Goal: Task Accomplishment & Management: Complete application form

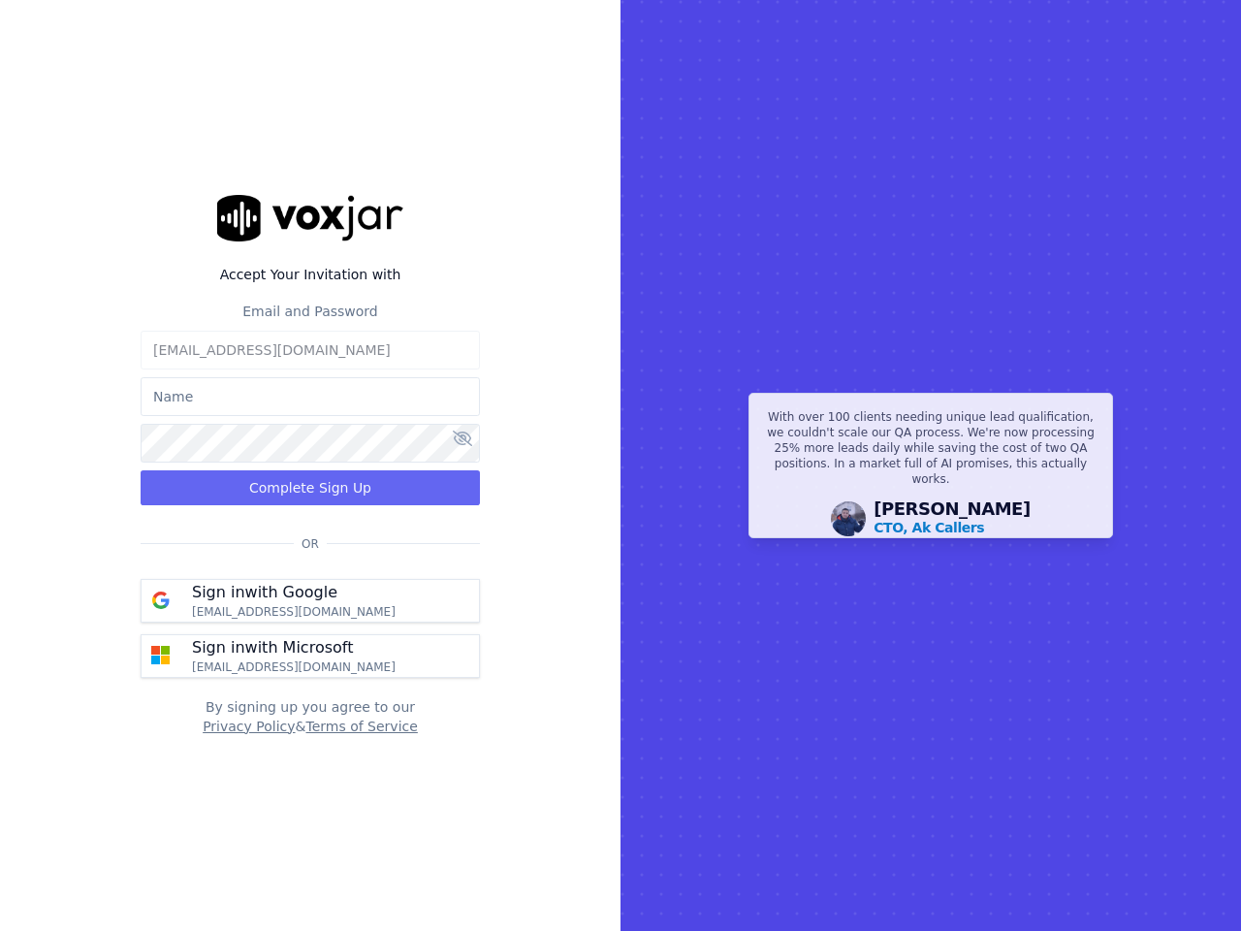
click at [620, 465] on rect at bounding box center [930, 465] width 620 height 931
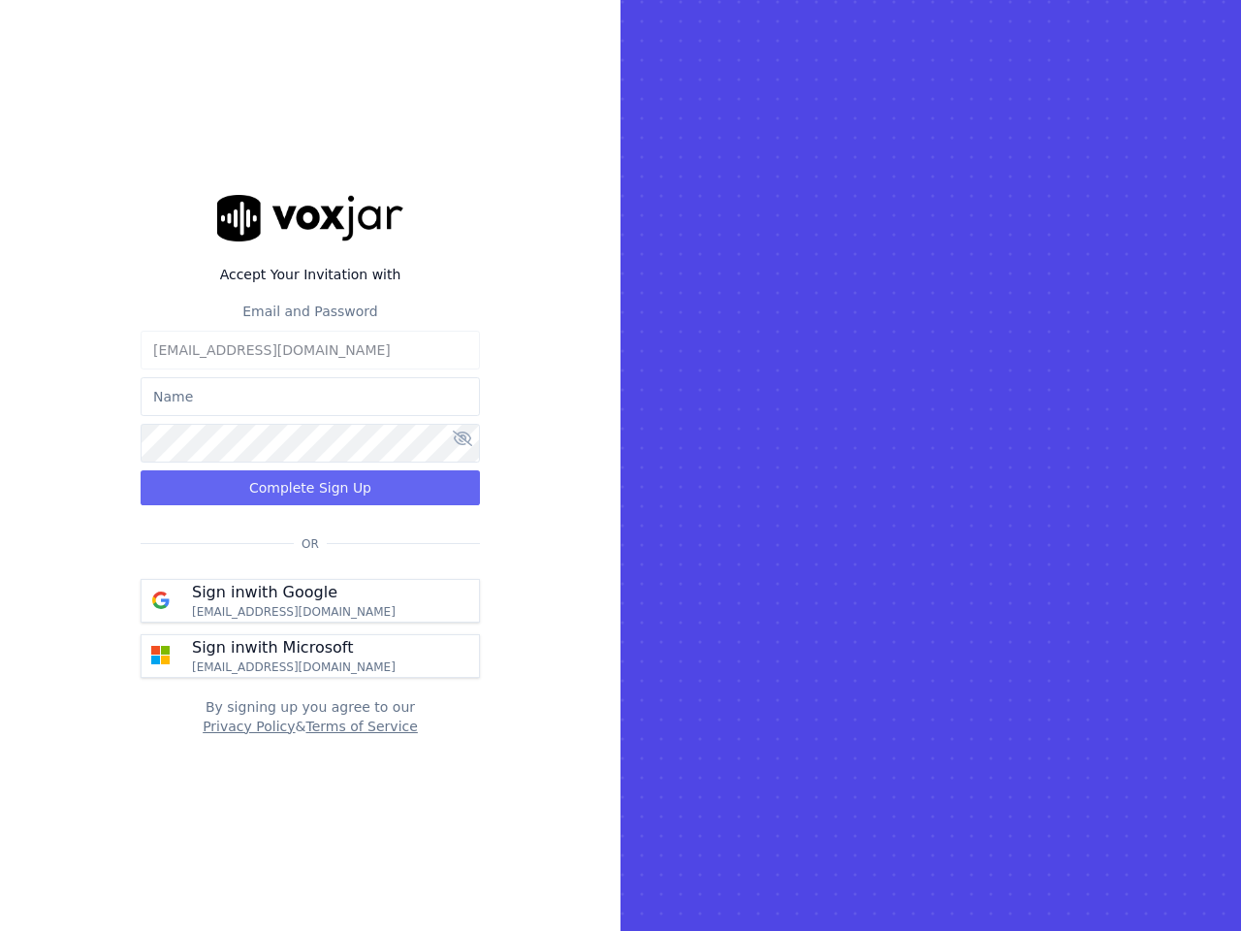
click at [310, 274] on label "Accept Your Invitation with" at bounding box center [310, 274] width 339 height 19
click at [310, 311] on label "Email and Password" at bounding box center [309, 311] width 135 height 16
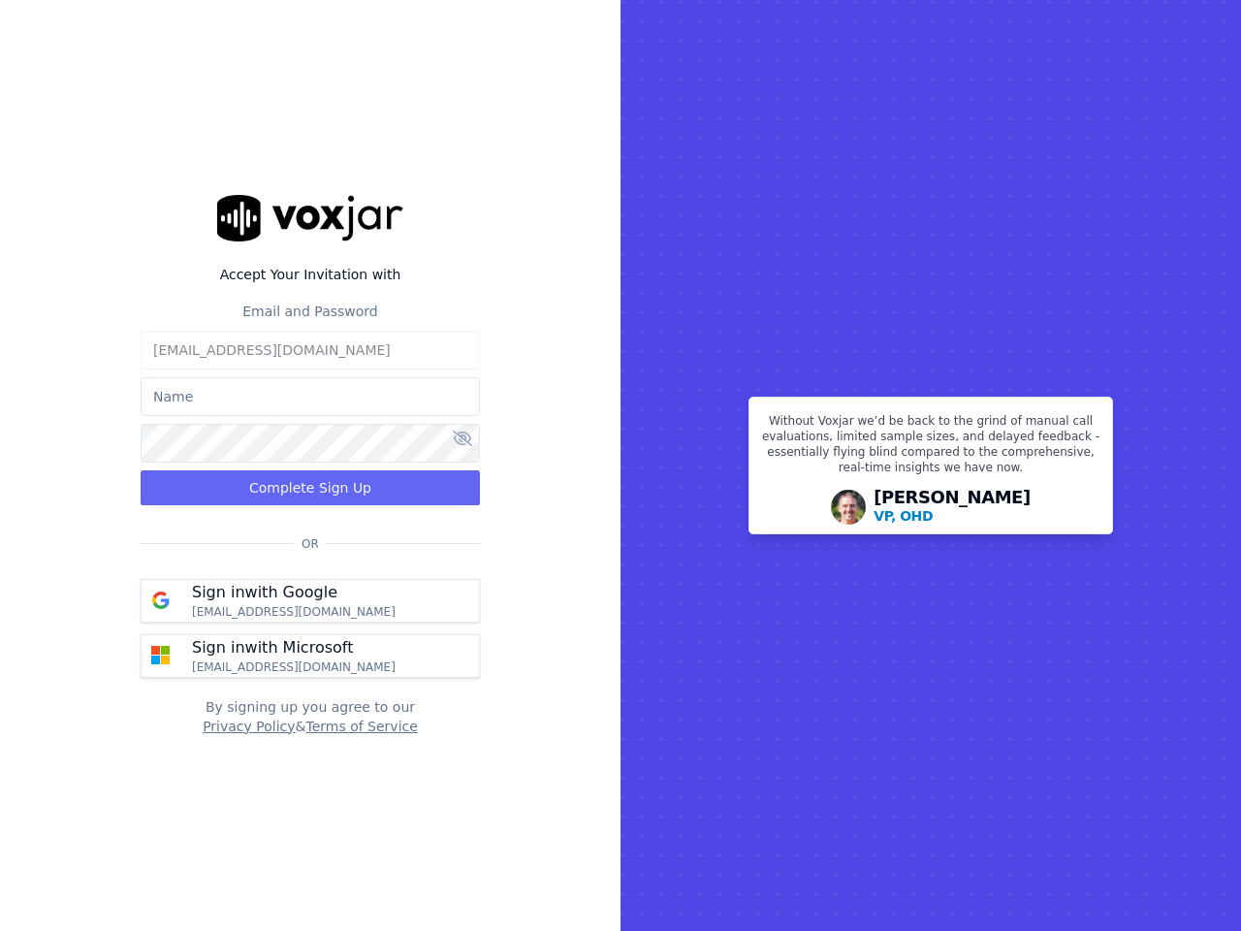
click at [310, 396] on input "text" at bounding box center [310, 396] width 339 height 39
click at [462, 439] on icon at bounding box center [462, 438] width 19 height 16
click at [310, 488] on button "Complete Sign Up" at bounding box center [310, 487] width 339 height 35
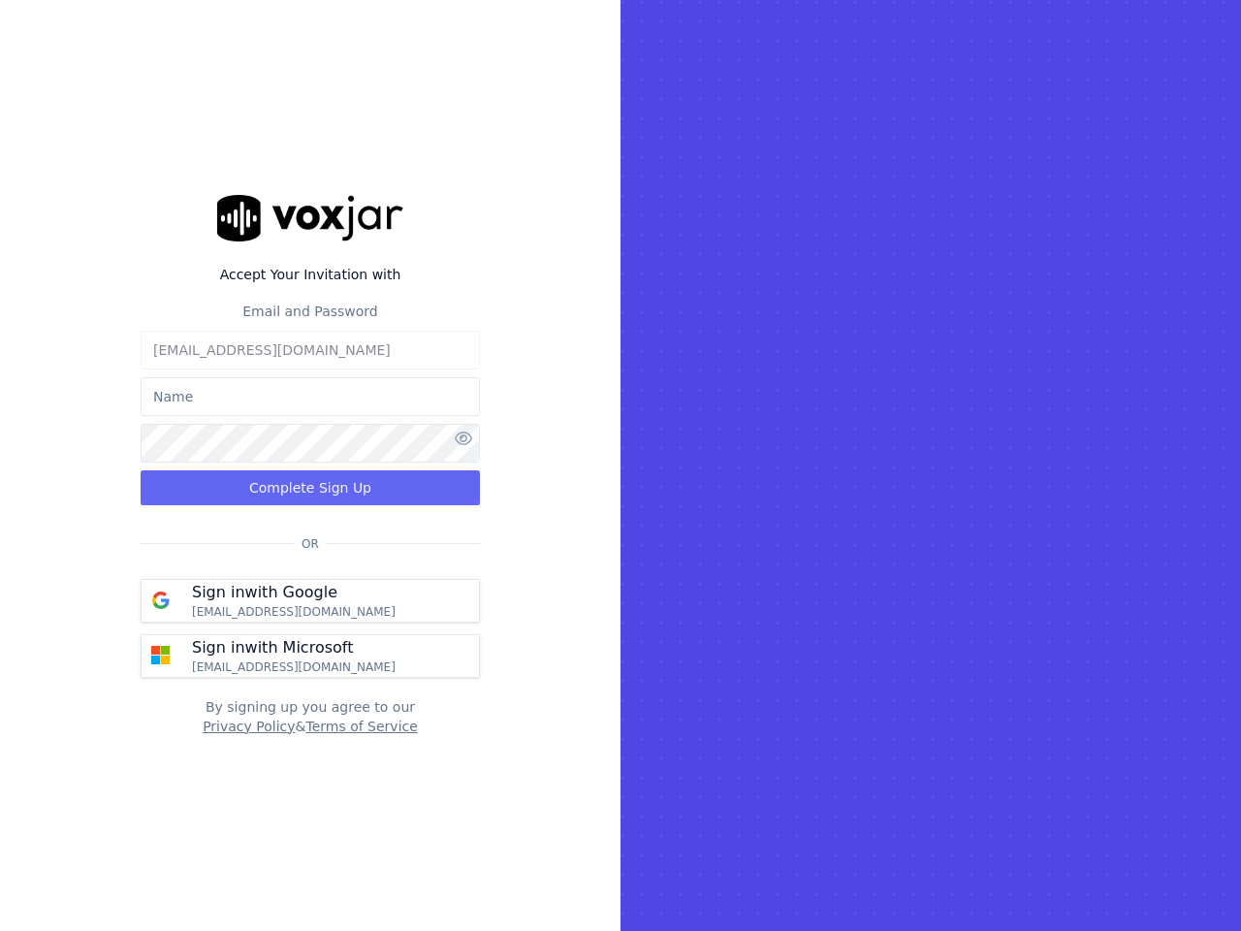
click at [310, 600] on p "Sign in with Google" at bounding box center [264, 592] width 145 height 23
click at [310, 655] on p "Sign in with Microsoft" at bounding box center [272, 647] width 161 height 23
